Goal: Task Accomplishment & Management: Manage account settings

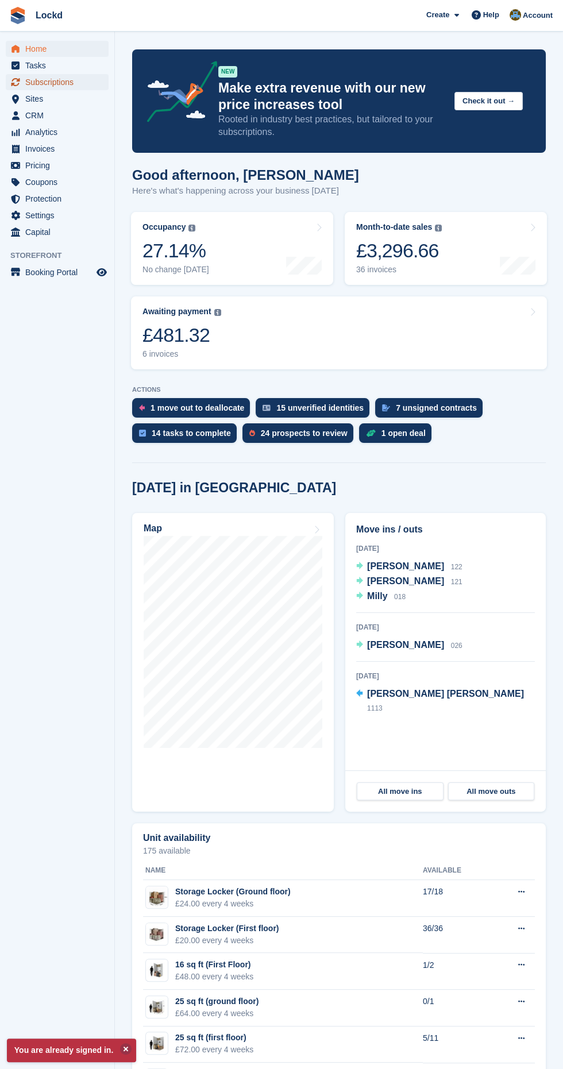
click at [71, 78] on span "Subscriptions" at bounding box center [59, 82] width 69 height 16
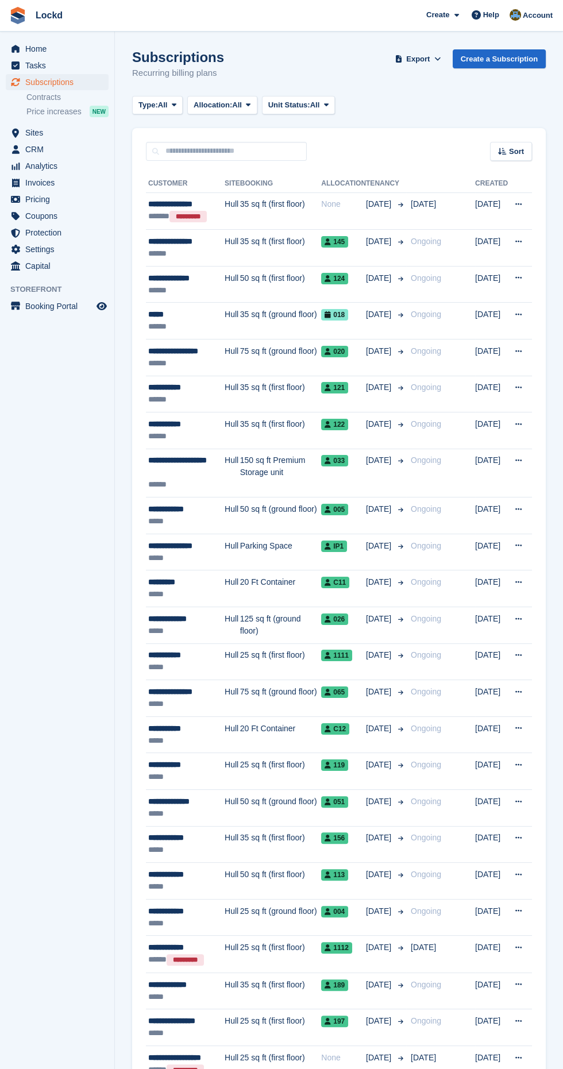
click at [171, 473] on div "**********" at bounding box center [186, 466] width 76 height 24
